Goal: Information Seeking & Learning: Check status

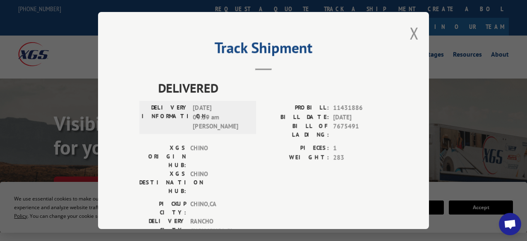
scroll to position [171, 0]
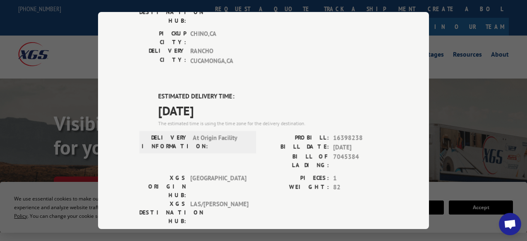
click at [41, 115] on div "Track Shipment DELIVERED DELIVERY INFORMATION: [DATE] 09:39 am [PERSON_NAME]: 1…" at bounding box center [263, 120] width 527 height 241
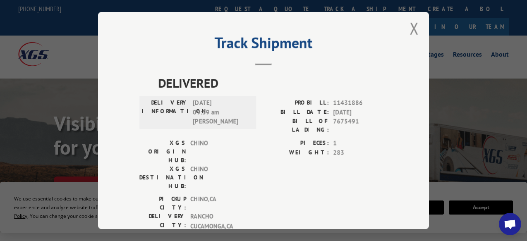
scroll to position [0, 0]
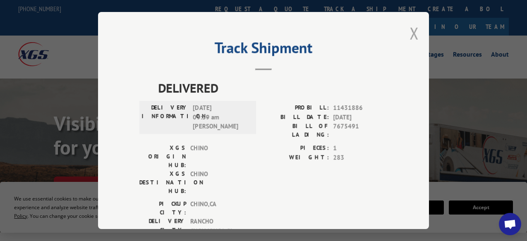
click at [410, 29] on button "Close modal" at bounding box center [414, 33] width 9 height 22
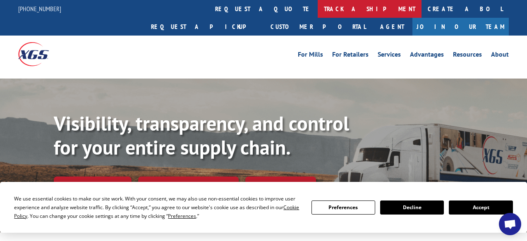
click at [318, 15] on link "track a shipment" at bounding box center [370, 9] width 104 height 18
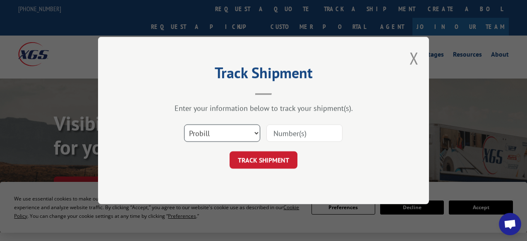
drag, startPoint x: 200, startPoint y: 127, endPoint x: 203, endPoint y: 135, distance: 8.0
click at [202, 134] on select "Select category... Probill BOL PO" at bounding box center [222, 133] width 76 height 17
select select "po"
click at [184, 125] on select "Select category... Probill BOL PO" at bounding box center [222, 133] width 76 height 17
click at [301, 136] on input at bounding box center [305, 133] width 76 height 17
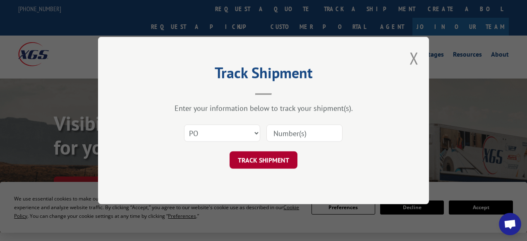
paste input "16502566"
type input "16502566"
click at [281, 159] on button "TRACK SHIPMENT" at bounding box center [264, 160] width 68 height 17
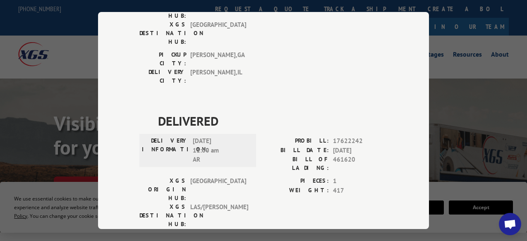
scroll to position [150, 0]
